Goal: Find contact information: Find contact information

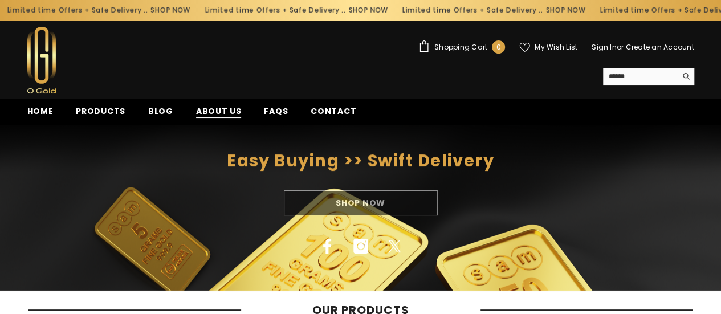
click at [223, 113] on span "About us" at bounding box center [219, 111] width 46 height 12
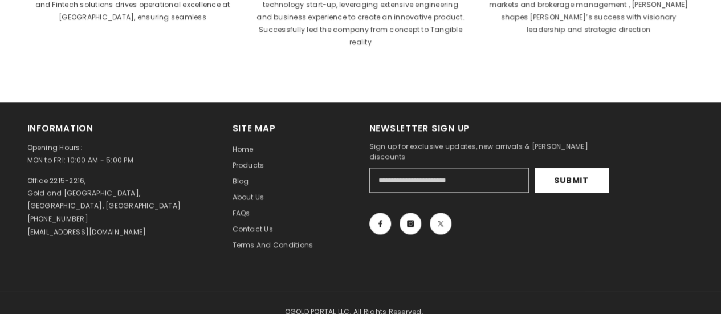
scroll to position [585, 0]
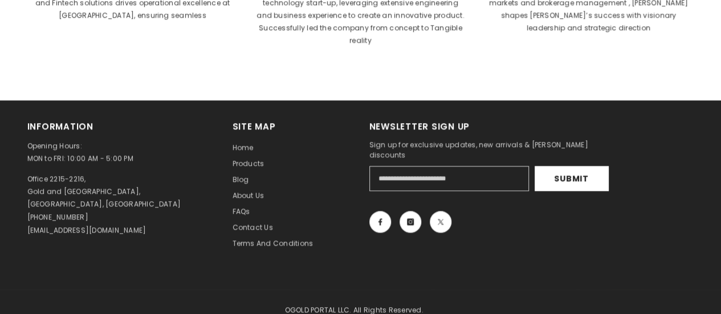
drag, startPoint x: 722, startPoint y: 34, endPoint x: 729, endPoint y: 196, distance: 162.5
click at [243, 222] on span "Contact us" at bounding box center [252, 227] width 40 height 10
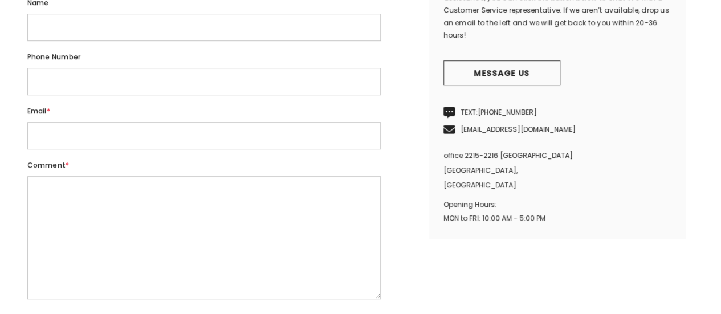
scroll to position [329, 0]
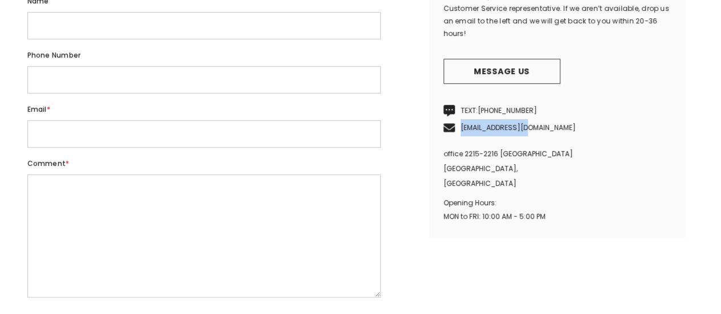
drag, startPoint x: 531, startPoint y: 144, endPoint x: 460, endPoint y: 144, distance: 70.6
click at [460, 136] on p "[EMAIL_ADDRESS][DOMAIN_NAME]" at bounding box center [557, 127] width 228 height 17
copy link "[EMAIL_ADDRESS][DOMAIN_NAME]"
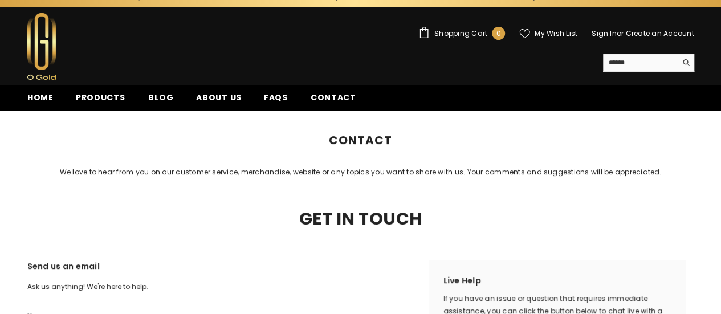
scroll to position [0, 0]
